Goal: Information Seeking & Learning: Learn about a topic

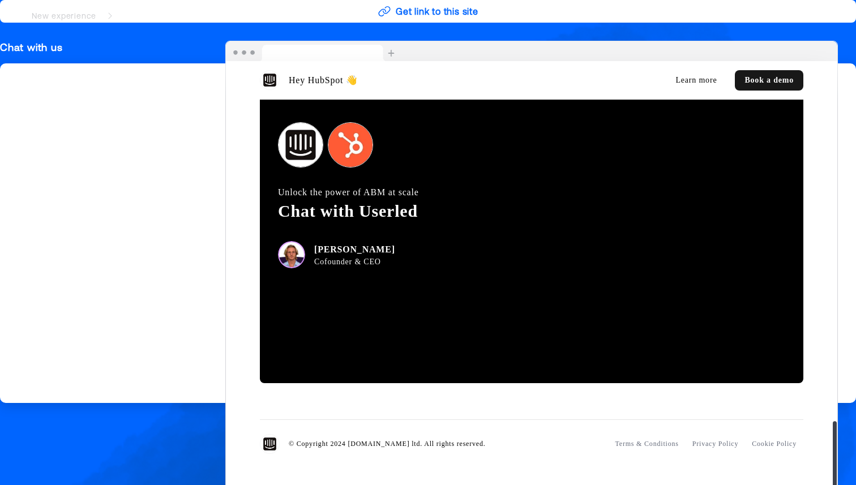
scroll to position [1997, 0]
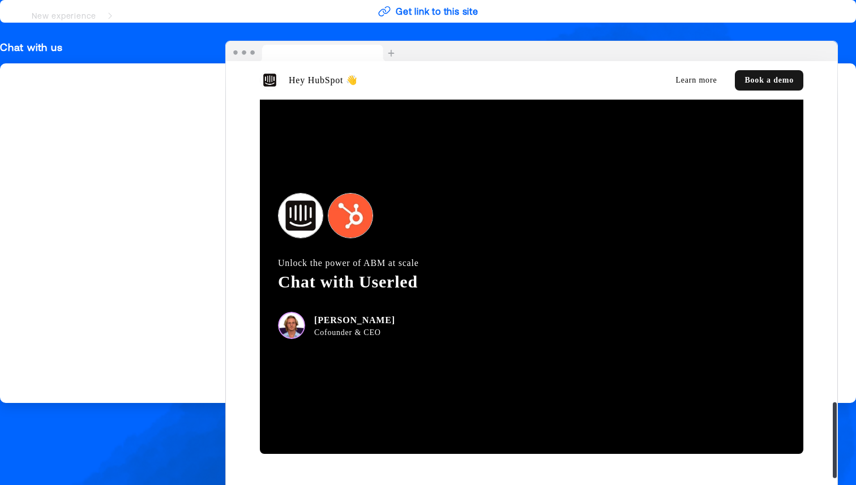
scroll to position [1935, 0]
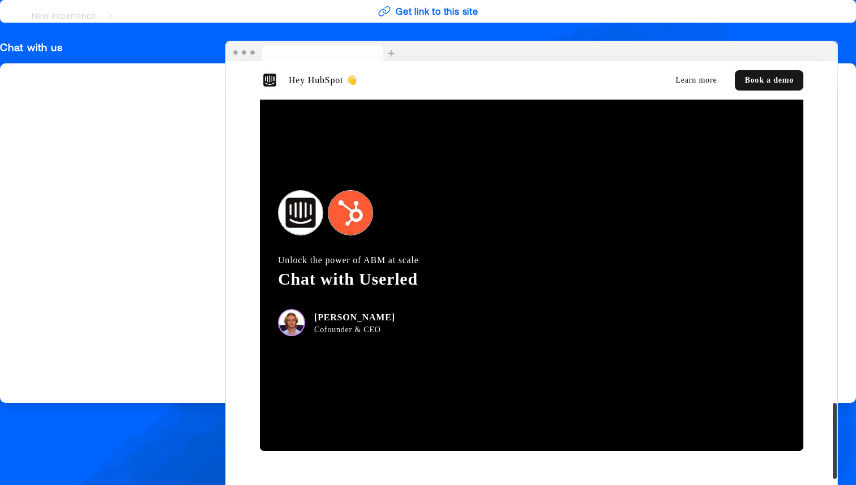
scroll to position [1961, 0]
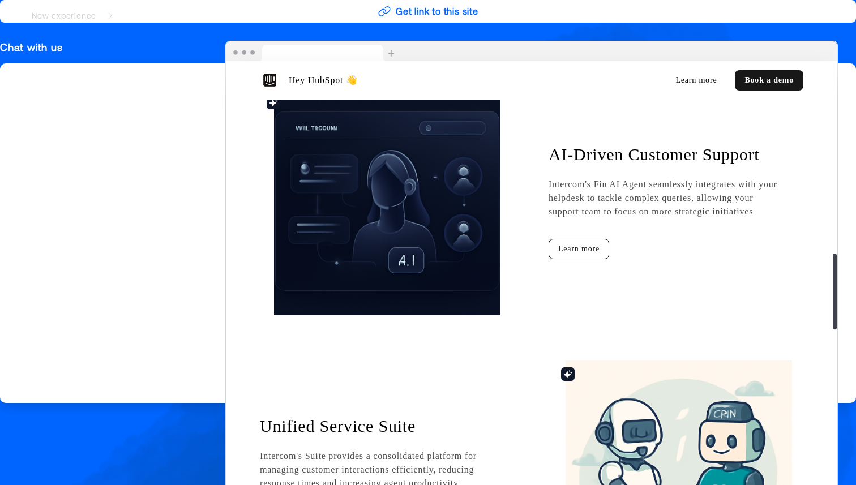
scroll to position [1103, 0]
